Goal: Navigation & Orientation: Find specific page/section

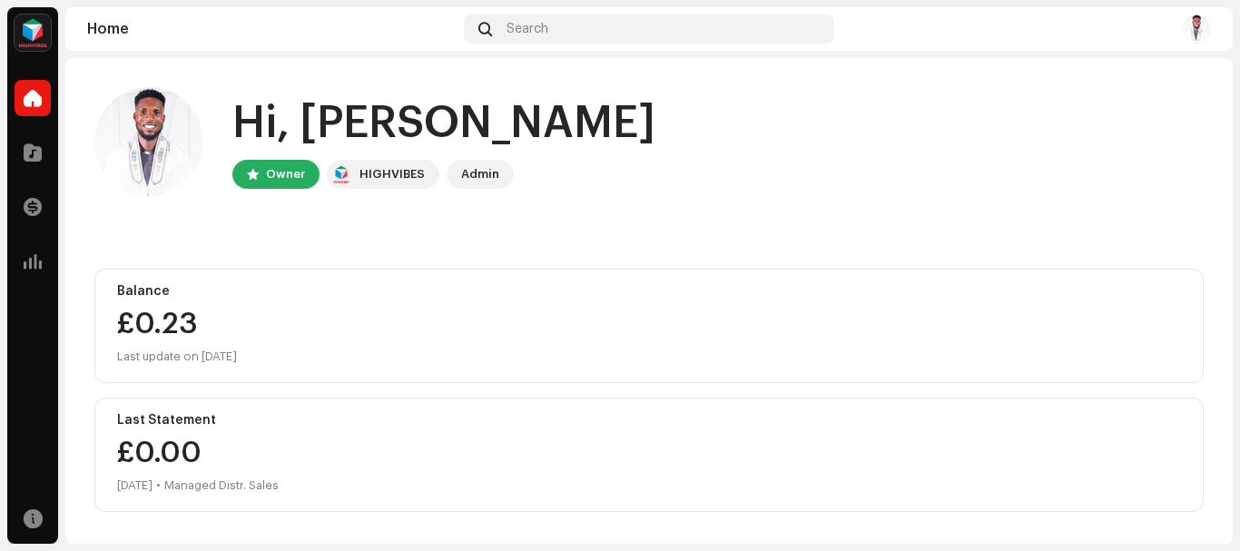
click at [1199, 21] on img at bounding box center [1196, 29] width 29 height 29
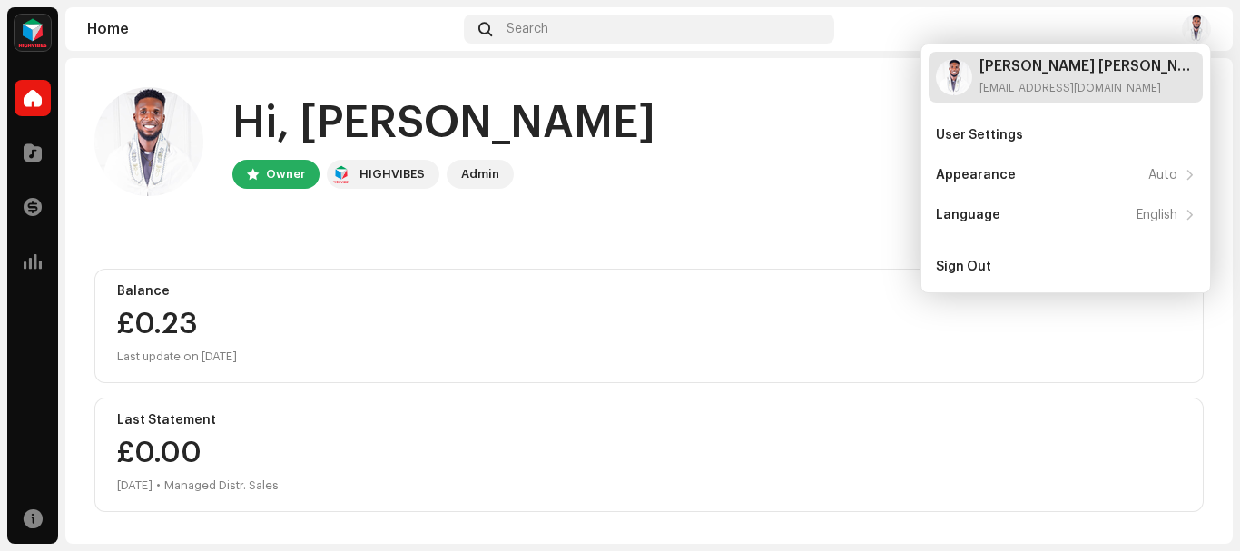
click at [1091, 78] on div "Samuel Owusu Kwarteng Awuah kwameawuah951@gmail.com" at bounding box center [1087, 77] width 216 height 36
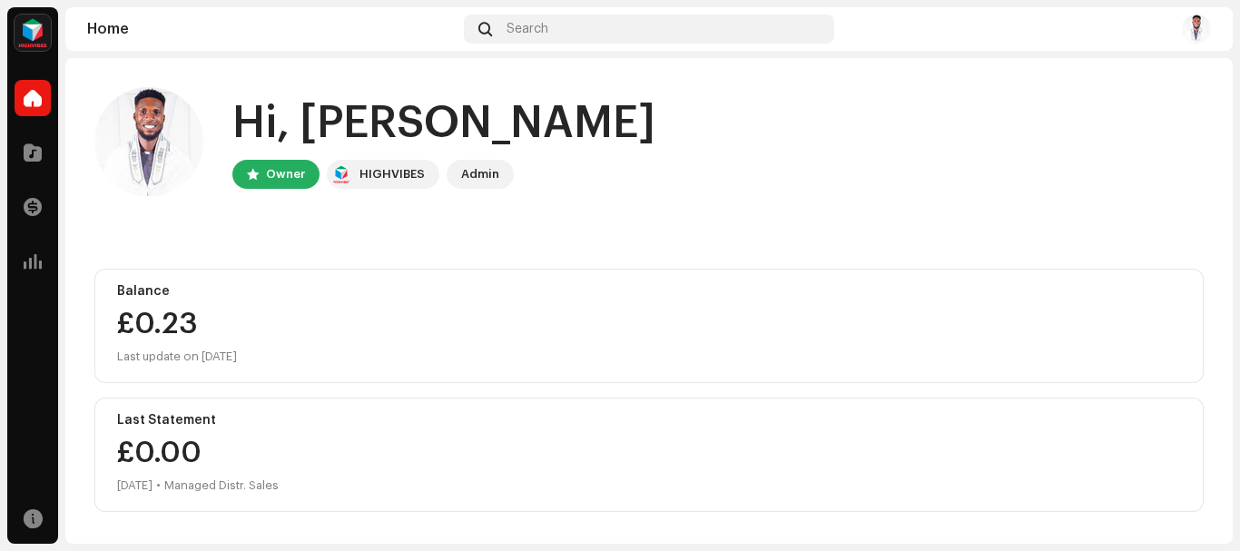
click at [1195, 29] on img at bounding box center [1196, 29] width 29 height 29
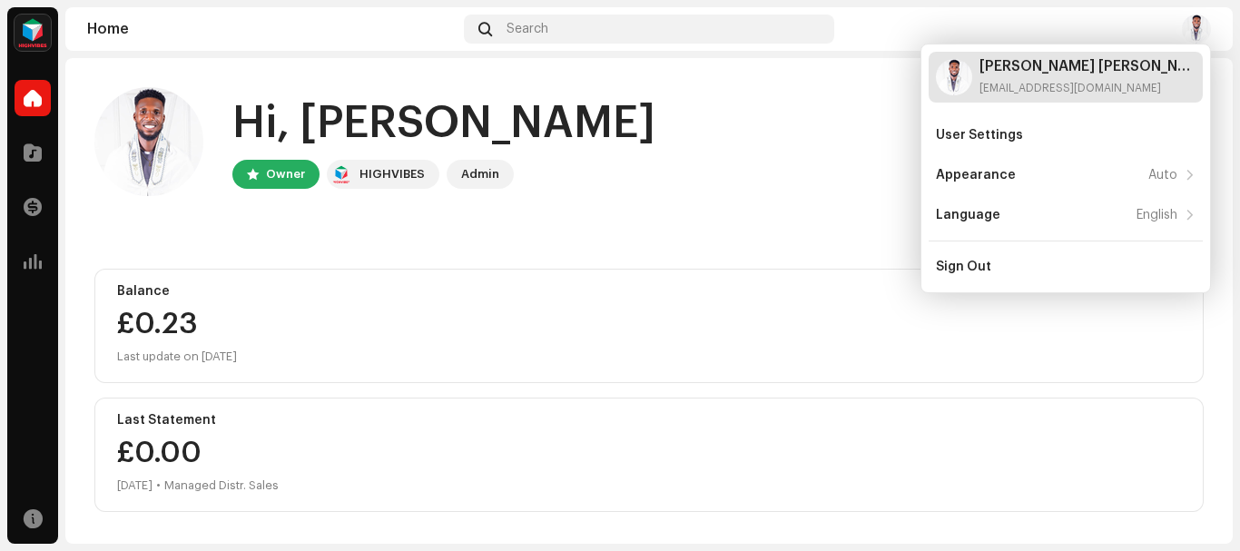
click at [1064, 67] on div "[PERSON_NAME] [PERSON_NAME]" at bounding box center [1087, 66] width 216 height 15
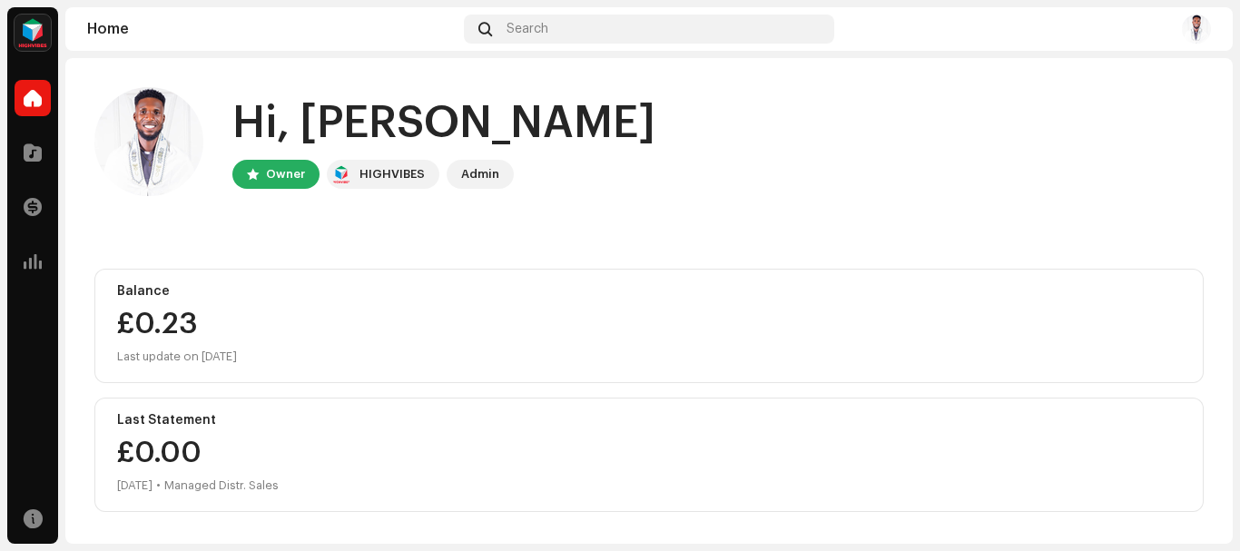
click at [1201, 31] on img at bounding box center [1196, 29] width 29 height 29
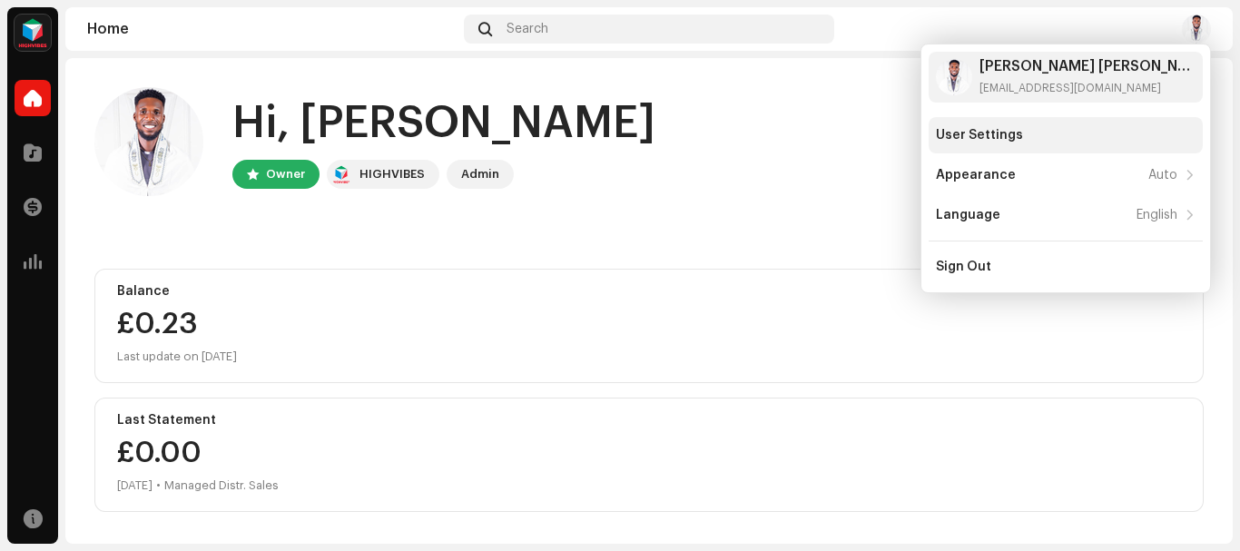
click at [983, 127] on div "User Settings" at bounding box center [1066, 135] width 274 height 36
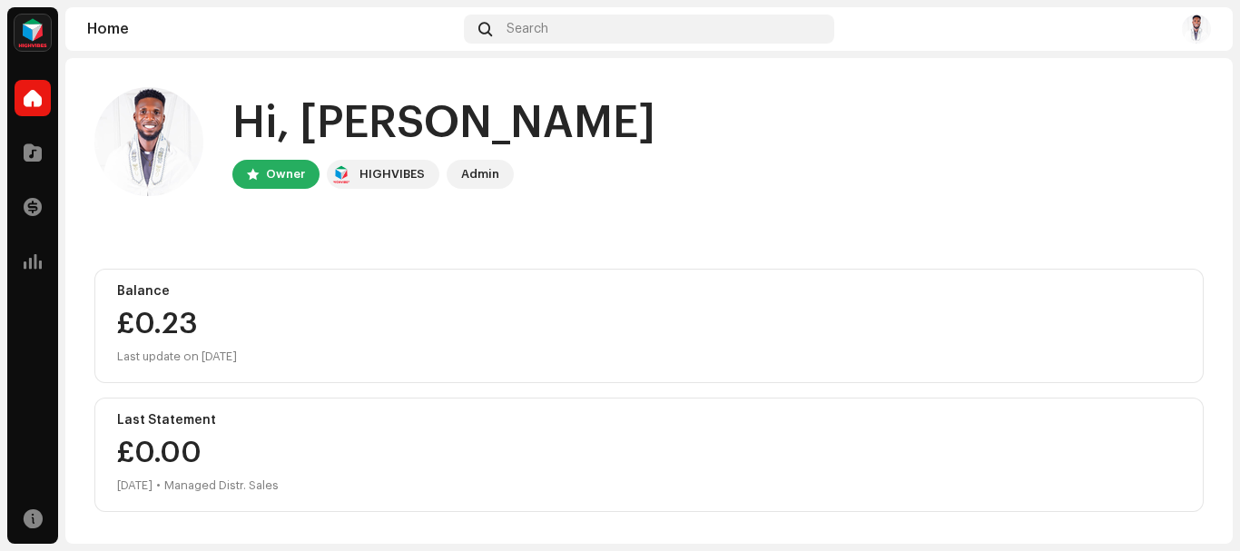
click at [1194, 22] on img at bounding box center [1196, 29] width 29 height 29
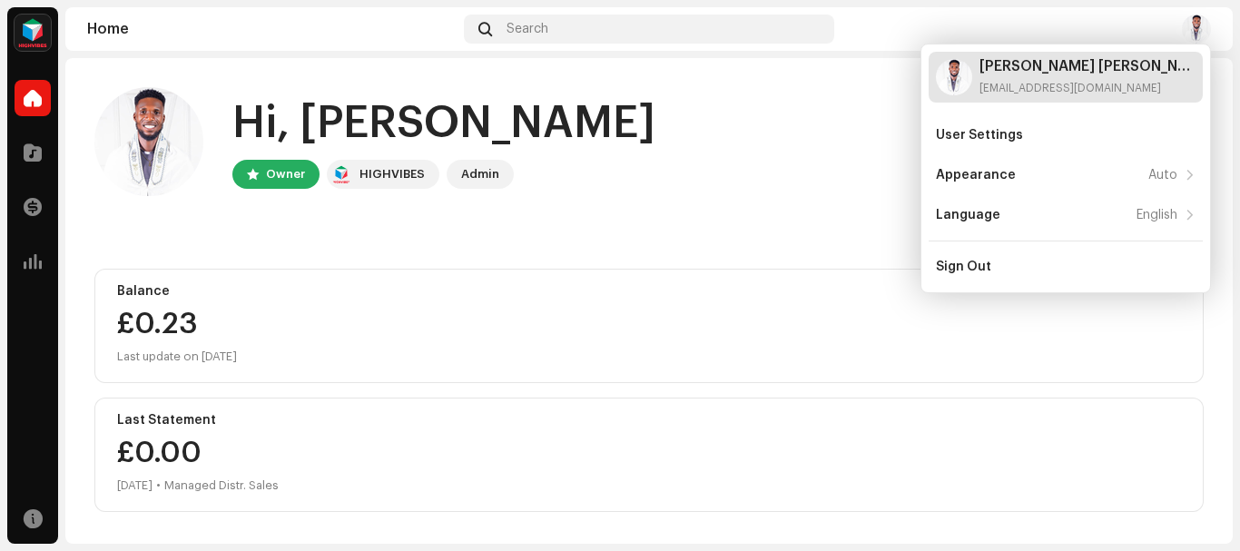
click at [1043, 81] on div "[EMAIL_ADDRESS][DOMAIN_NAME]" at bounding box center [1087, 88] width 216 height 15
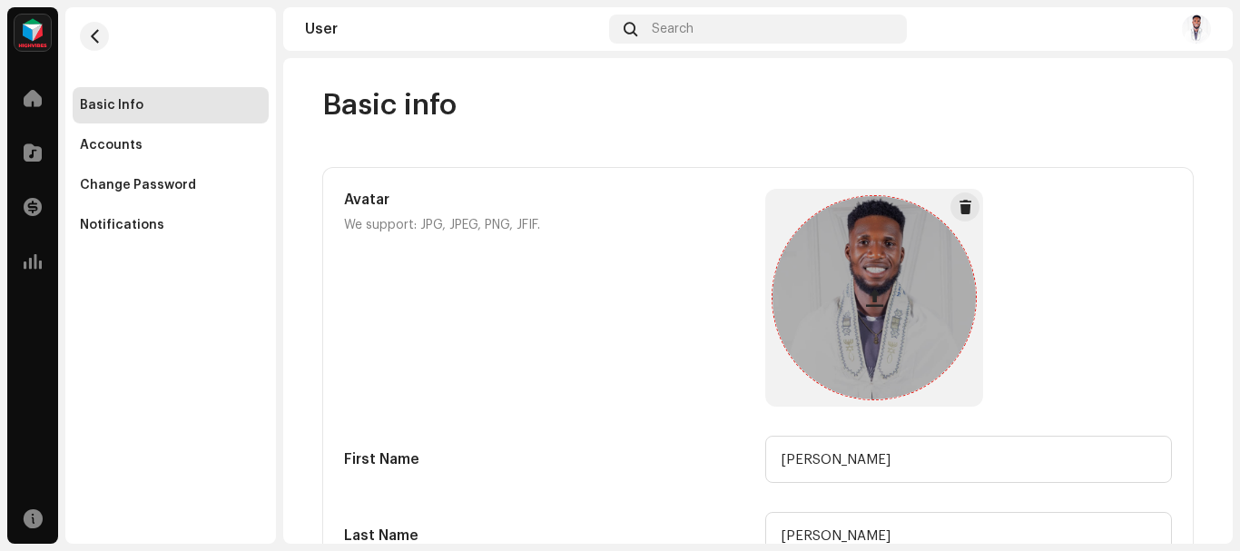
scroll to position [272, 0]
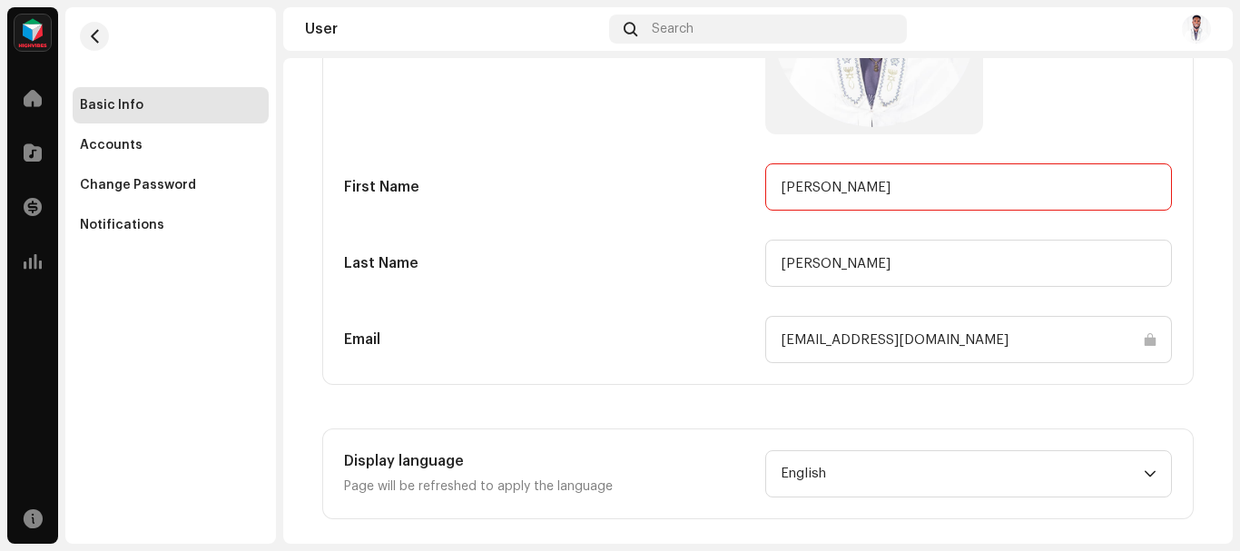
drag, startPoint x: 894, startPoint y: 191, endPoint x: 634, endPoint y: 195, distance: 259.6
click at [634, 196] on div "First Name [PERSON_NAME]" at bounding box center [758, 186] width 828 height 47
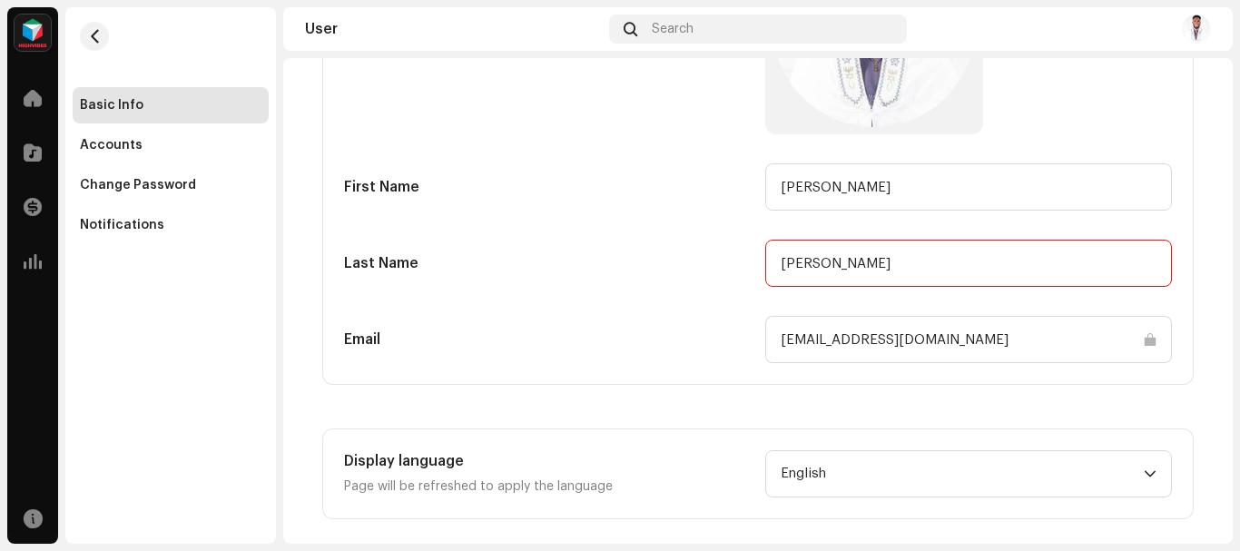
drag, startPoint x: 892, startPoint y: 267, endPoint x: 745, endPoint y: 278, distance: 147.4
click at [745, 278] on div "Last Name [PERSON_NAME]" at bounding box center [758, 263] width 828 height 47
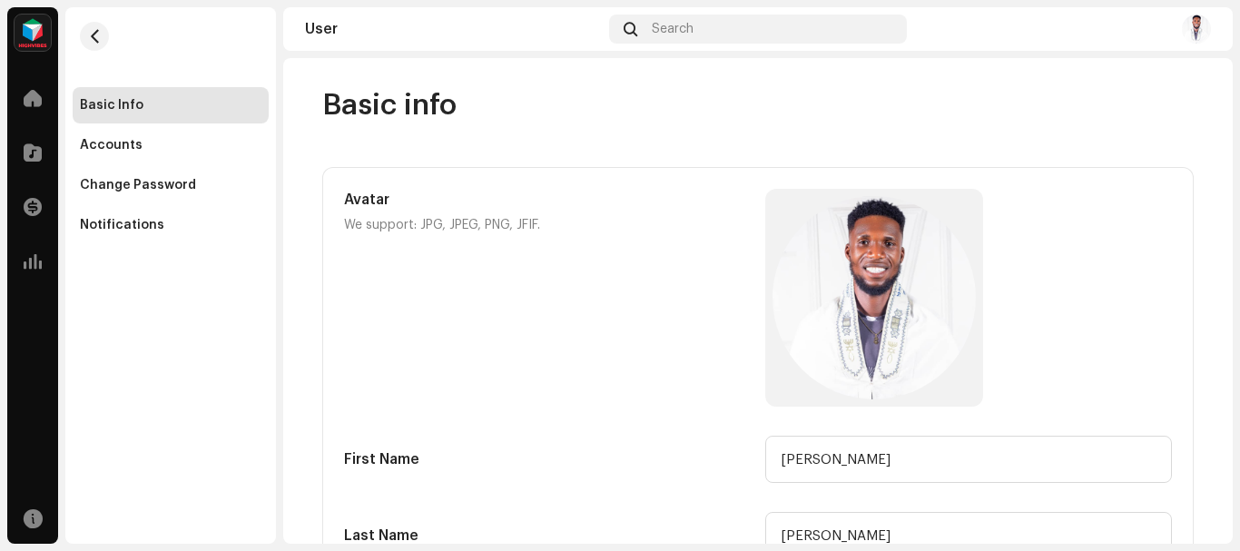
click at [101, 44] on button "button" at bounding box center [94, 36] width 29 height 29
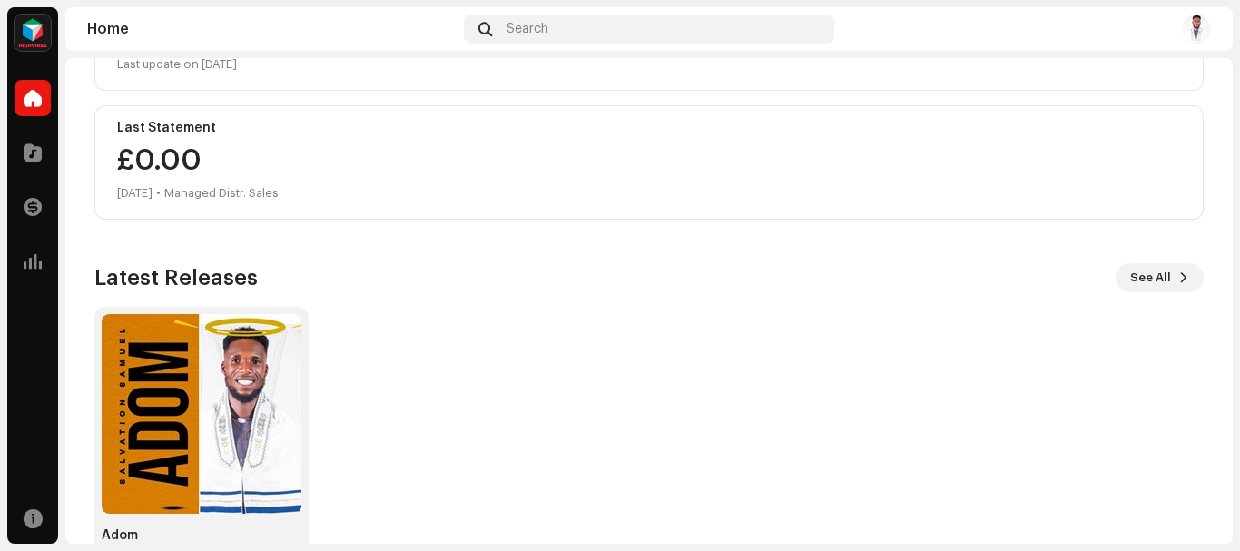
scroll to position [346, 0]
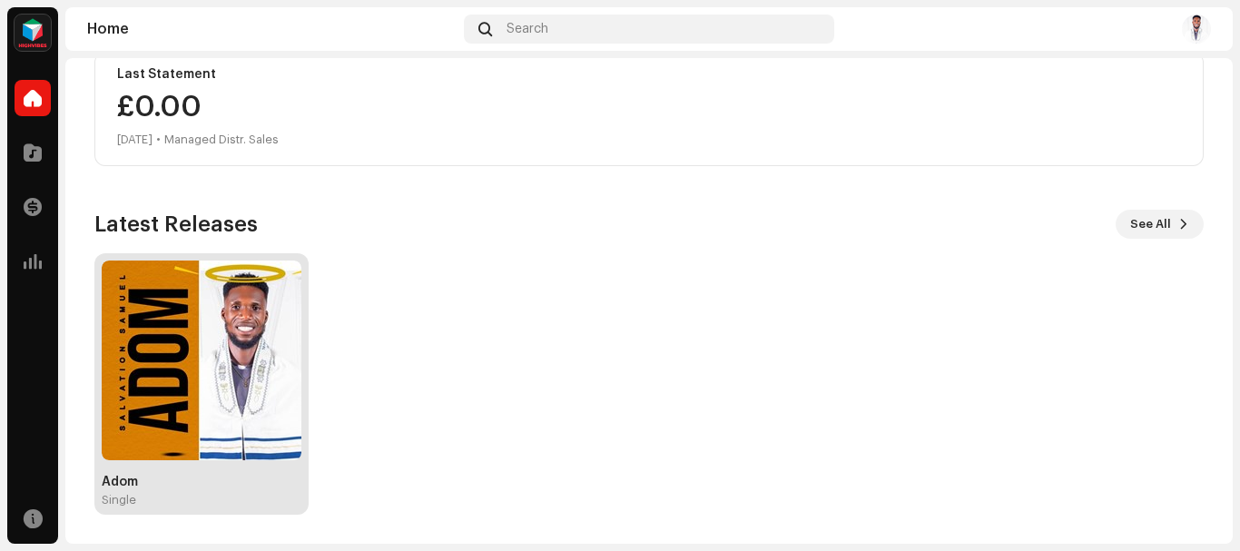
click at [160, 320] on img at bounding box center [202, 360] width 200 height 200
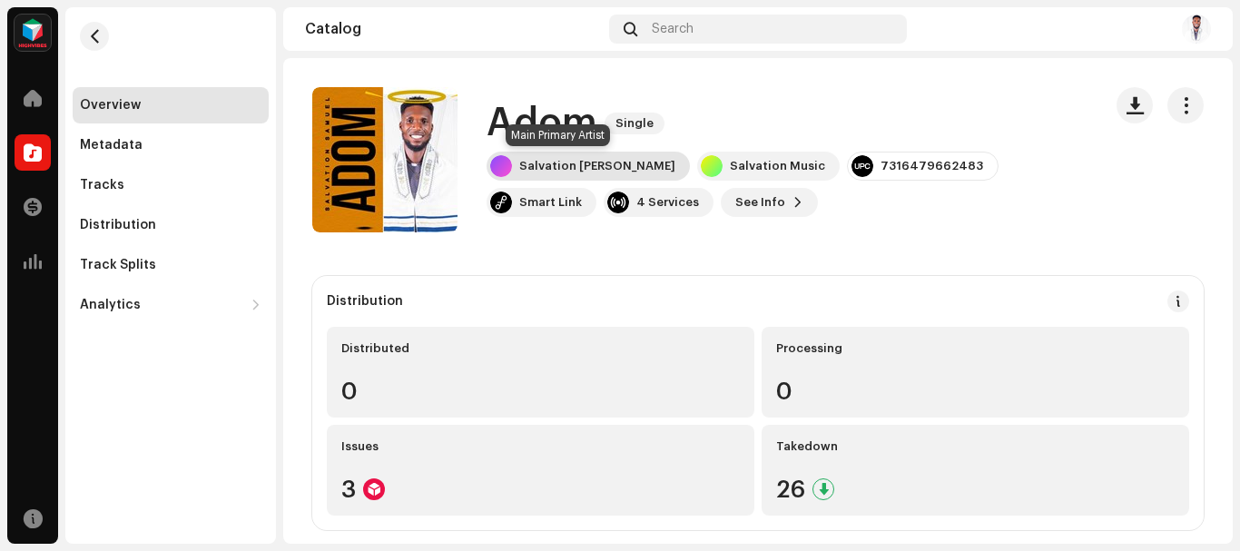
click at [558, 165] on div "Salvation [PERSON_NAME]" at bounding box center [597, 166] width 156 height 15
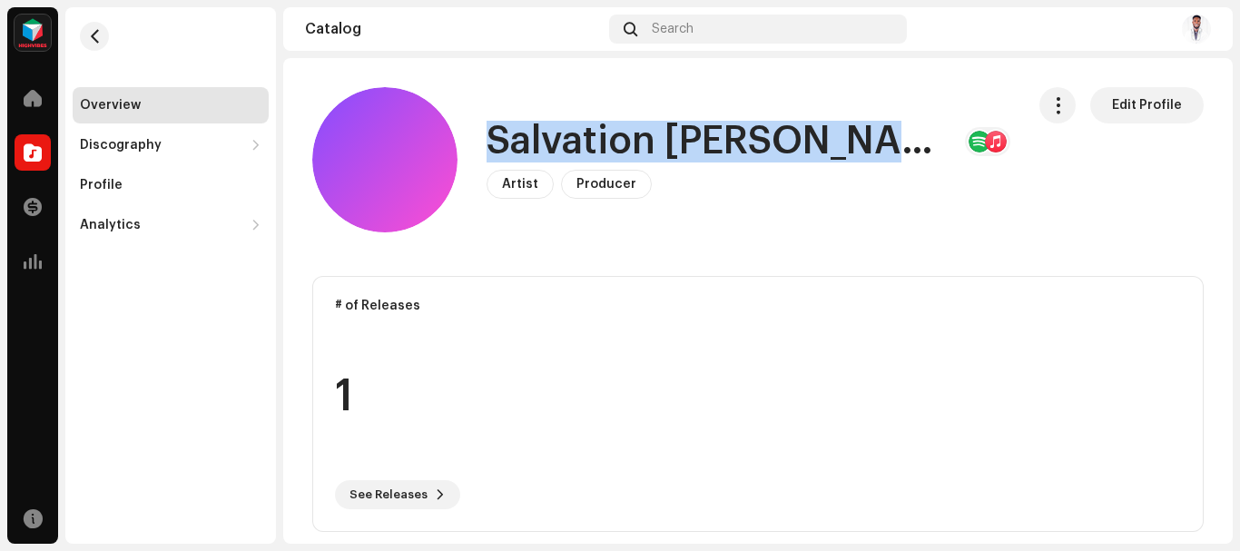
drag, startPoint x: 522, startPoint y: 129, endPoint x: 807, endPoint y: 142, distance: 285.3
click at [807, 142] on div "Salvation [PERSON_NAME]" at bounding box center [749, 142] width 524 height 42
copy h1 "Salvation [PERSON_NAME]"
